Goal: Information Seeking & Learning: Compare options

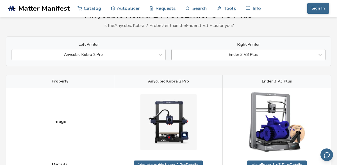
scroll to position [28, 0]
click at [238, 56] on div at bounding box center [244, 55] width 138 height 6
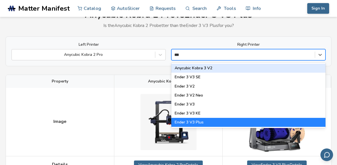
type input "****"
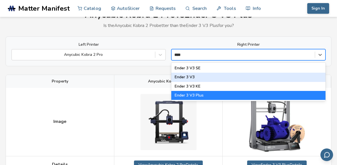
click at [227, 78] on div "Ender 3 V3" at bounding box center [249, 77] width 154 height 9
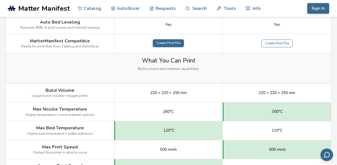
scroll to position [235, 0]
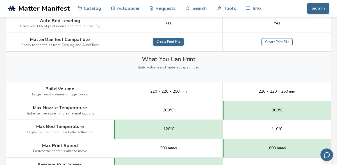
click at [169, 44] on link "Create Print File" at bounding box center [168, 42] width 31 height 8
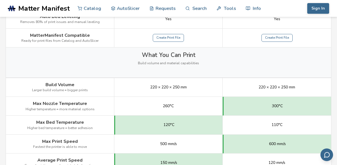
scroll to position [247, 0]
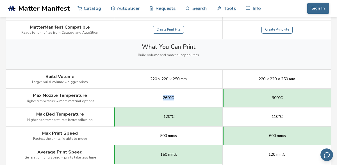
drag, startPoint x: 162, startPoint y: 103, endPoint x: 194, endPoint y: 104, distance: 31.5
click at [194, 104] on div "260°C" at bounding box center [168, 98] width 109 height 19
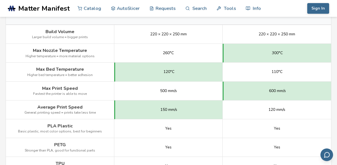
scroll to position [291, 0]
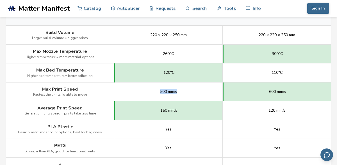
drag, startPoint x: 159, startPoint y: 90, endPoint x: 197, endPoint y: 94, distance: 37.9
click at [197, 94] on div "500 mm/s" at bounding box center [168, 92] width 109 height 19
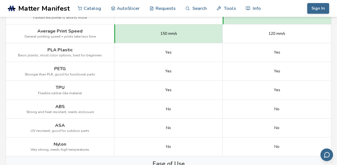
scroll to position [370, 0]
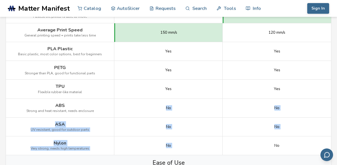
drag, startPoint x: 147, startPoint y: 107, endPoint x: 268, endPoint y: 143, distance: 126.0
click at [0, 0] on div "Image Details View Anycubic Kobra 2 Pro Details View Ender 3 V3 Details Getting…" at bounding box center [0, 0] width 0 height 0
click at [268, 143] on div "No" at bounding box center [277, 146] width 109 height 19
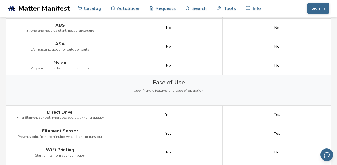
scroll to position [449, 0]
drag, startPoint x: 162, startPoint y: 114, endPoint x: 199, endPoint y: 111, distance: 37.3
click at [199, 111] on div "Yes" at bounding box center [168, 116] width 109 height 19
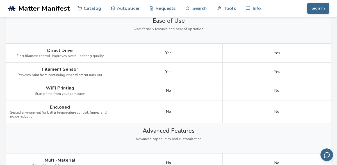
scroll to position [511, 0]
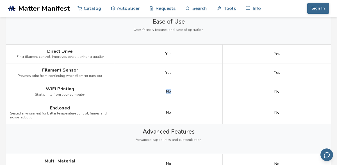
drag, startPoint x: 156, startPoint y: 85, endPoint x: 184, endPoint y: 91, distance: 28.4
click at [184, 91] on div "No" at bounding box center [168, 91] width 109 height 19
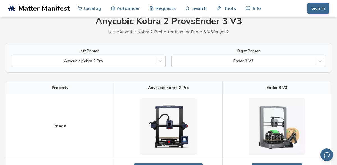
scroll to position [26, 0]
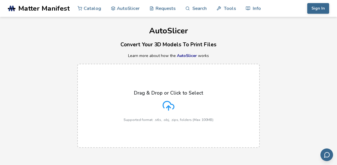
click at [47, 7] on span "Matter Manifest" at bounding box center [43, 8] width 51 height 8
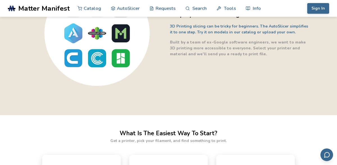
scroll to position [179, 0]
